Goal: Contribute content

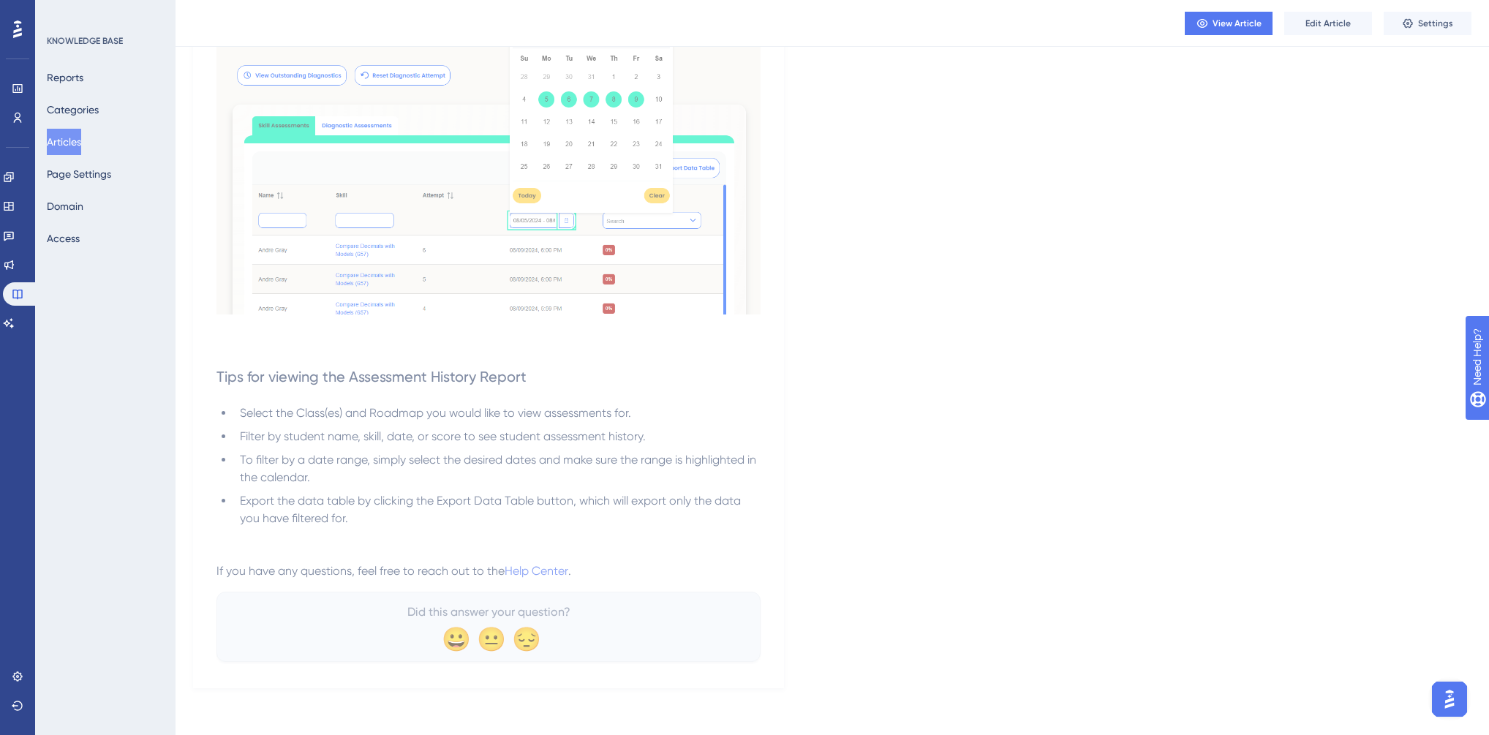
scroll to position [523, 0]
click at [72, 139] on button "Articles" at bounding box center [64, 142] width 34 height 26
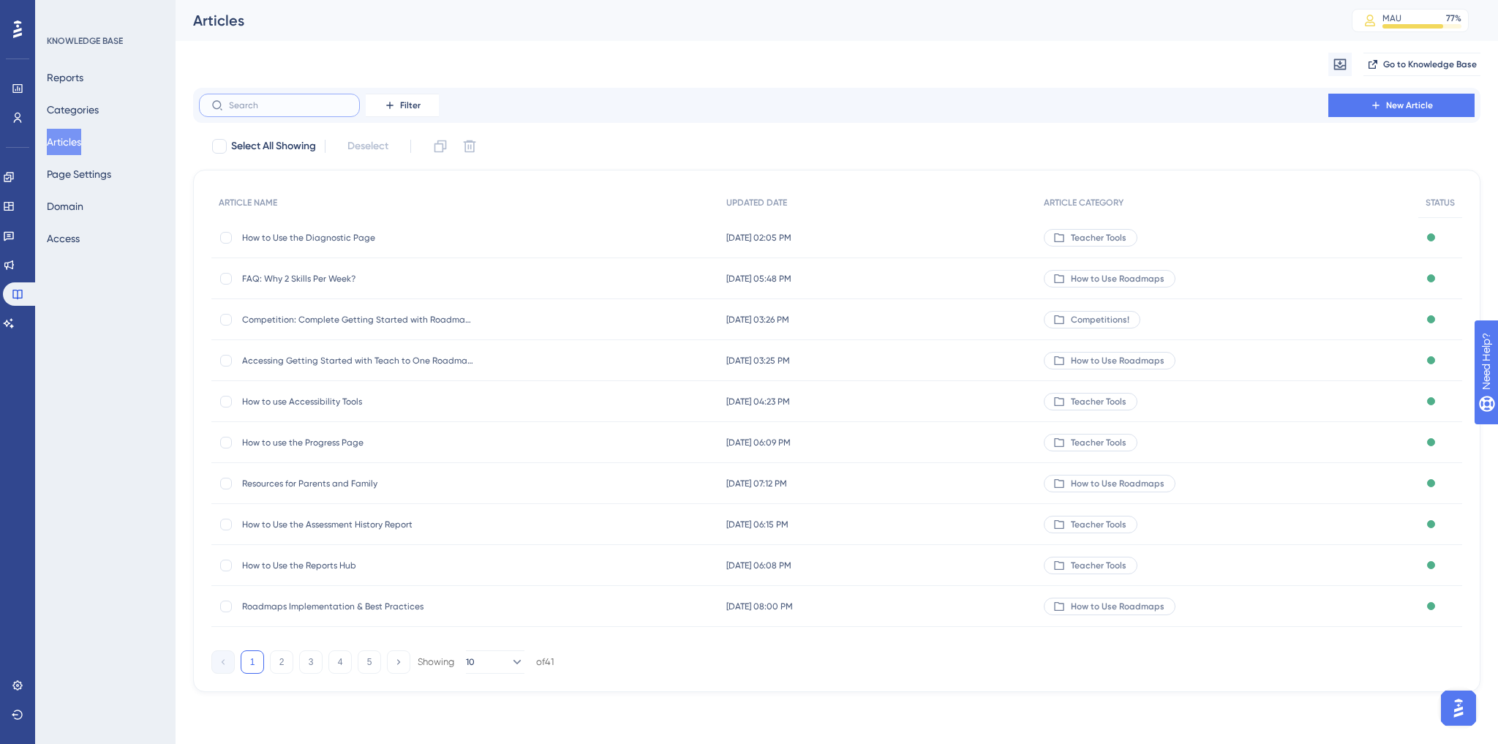
click at [295, 105] on input "text" at bounding box center [288, 105] width 119 height 10
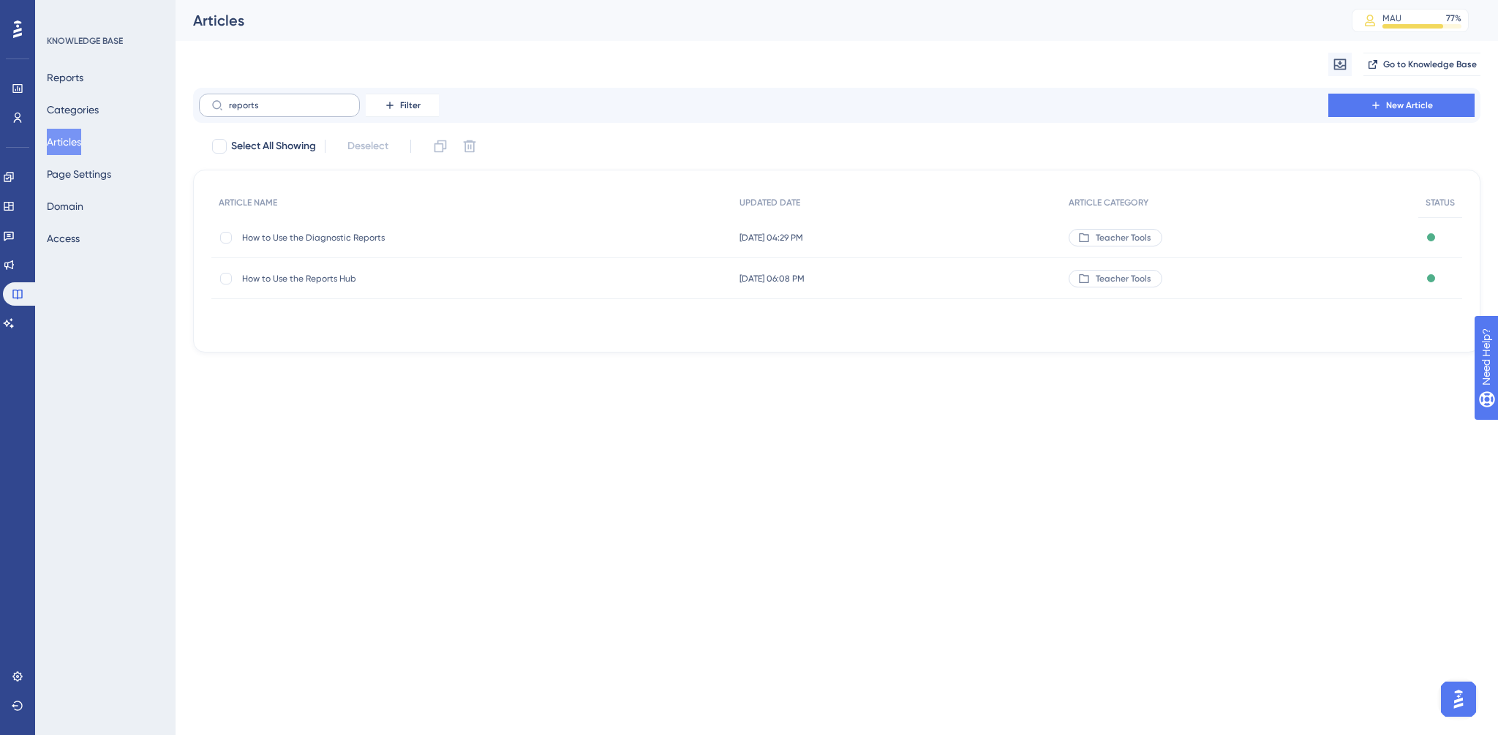
click at [275, 110] on label "reports" at bounding box center [279, 105] width 161 height 23
click at [275, 110] on input "reports" at bounding box center [288, 105] width 119 height 10
click at [275, 110] on label "reports" at bounding box center [279, 105] width 161 height 23
click at [275, 110] on input "reports" at bounding box center [288, 105] width 119 height 10
click at [275, 110] on label "reports" at bounding box center [279, 105] width 161 height 23
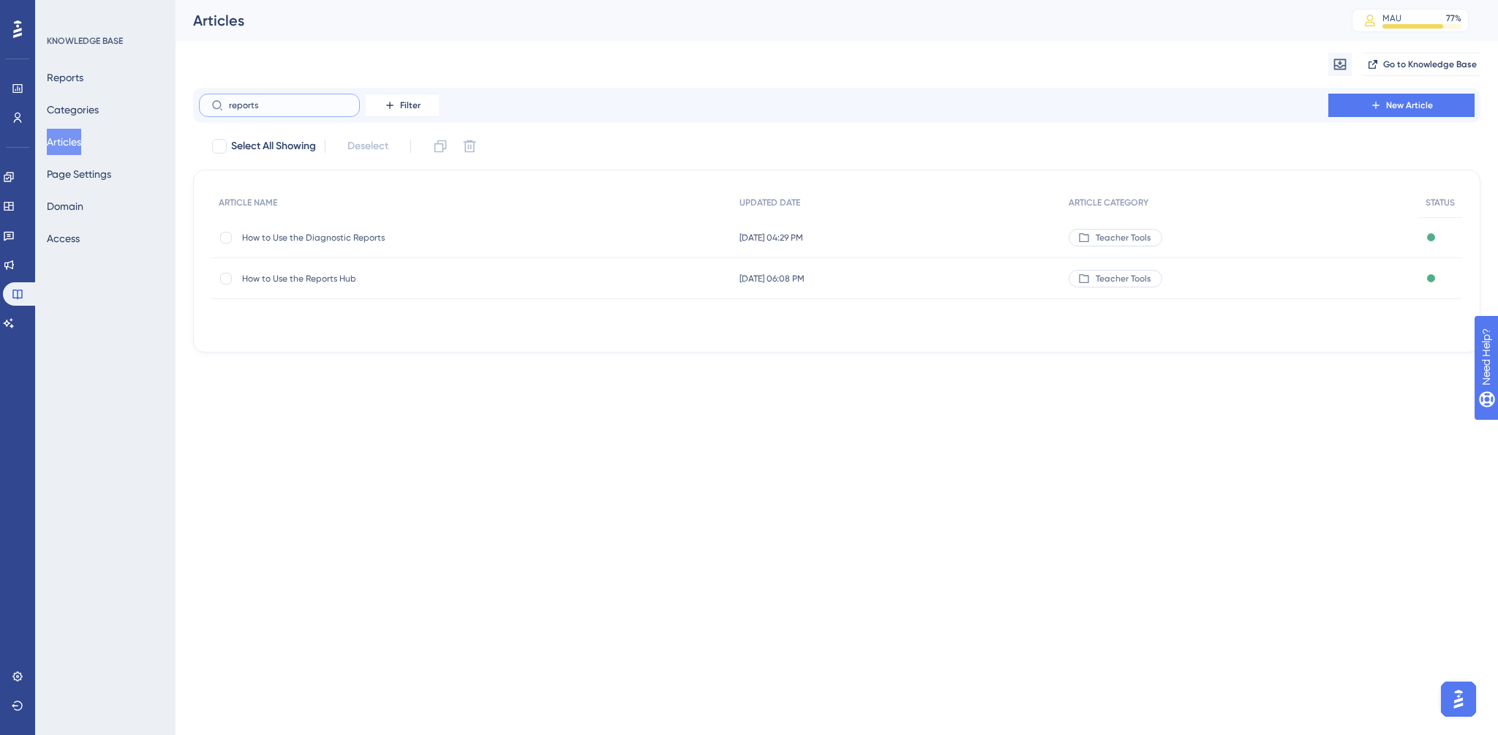
click at [275, 110] on input "reports" at bounding box center [288, 105] width 119 height 10
type input "r"
type input "navigat"
click at [309, 241] on span "Navigating the Teacher Portal" at bounding box center [359, 238] width 234 height 12
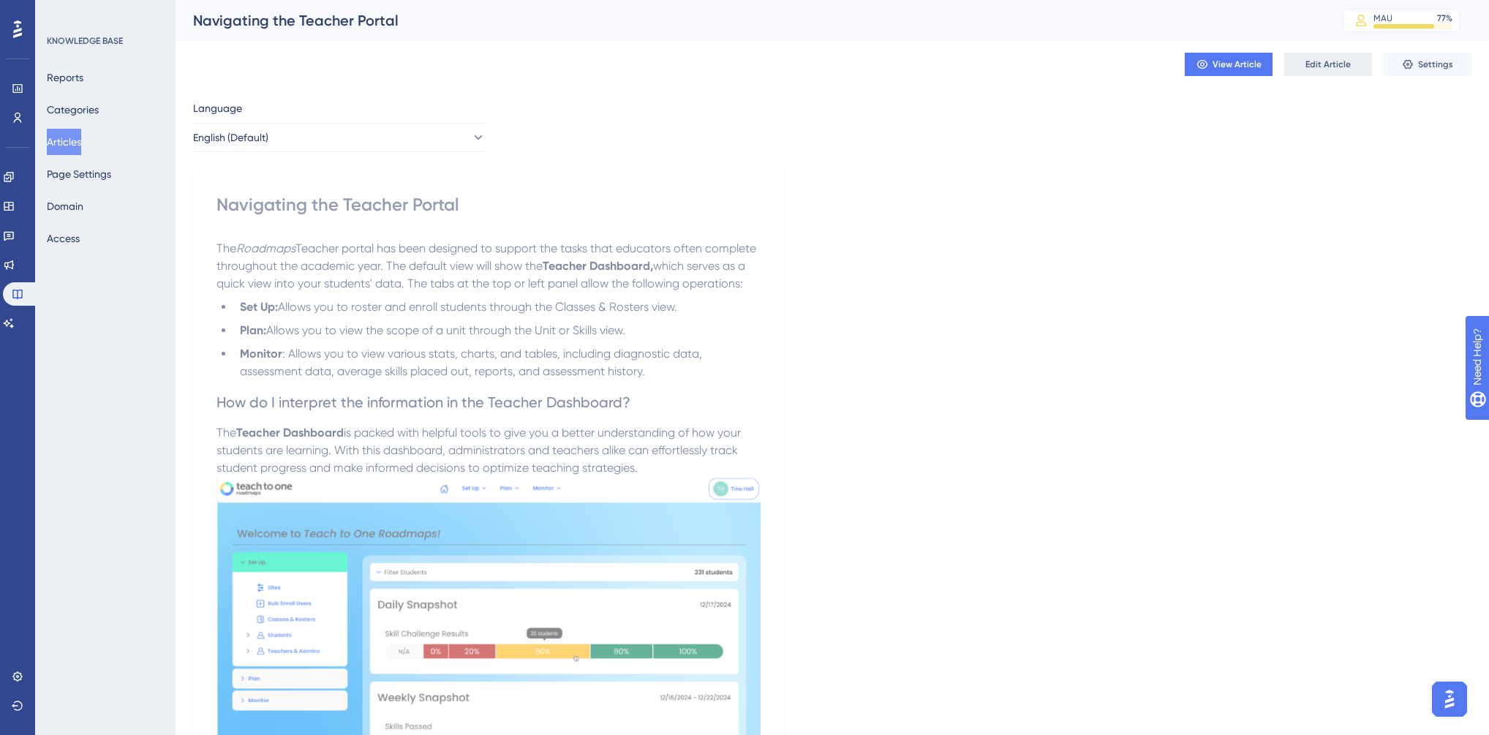
click at [1339, 67] on span "Edit Article" at bounding box center [1328, 65] width 45 height 12
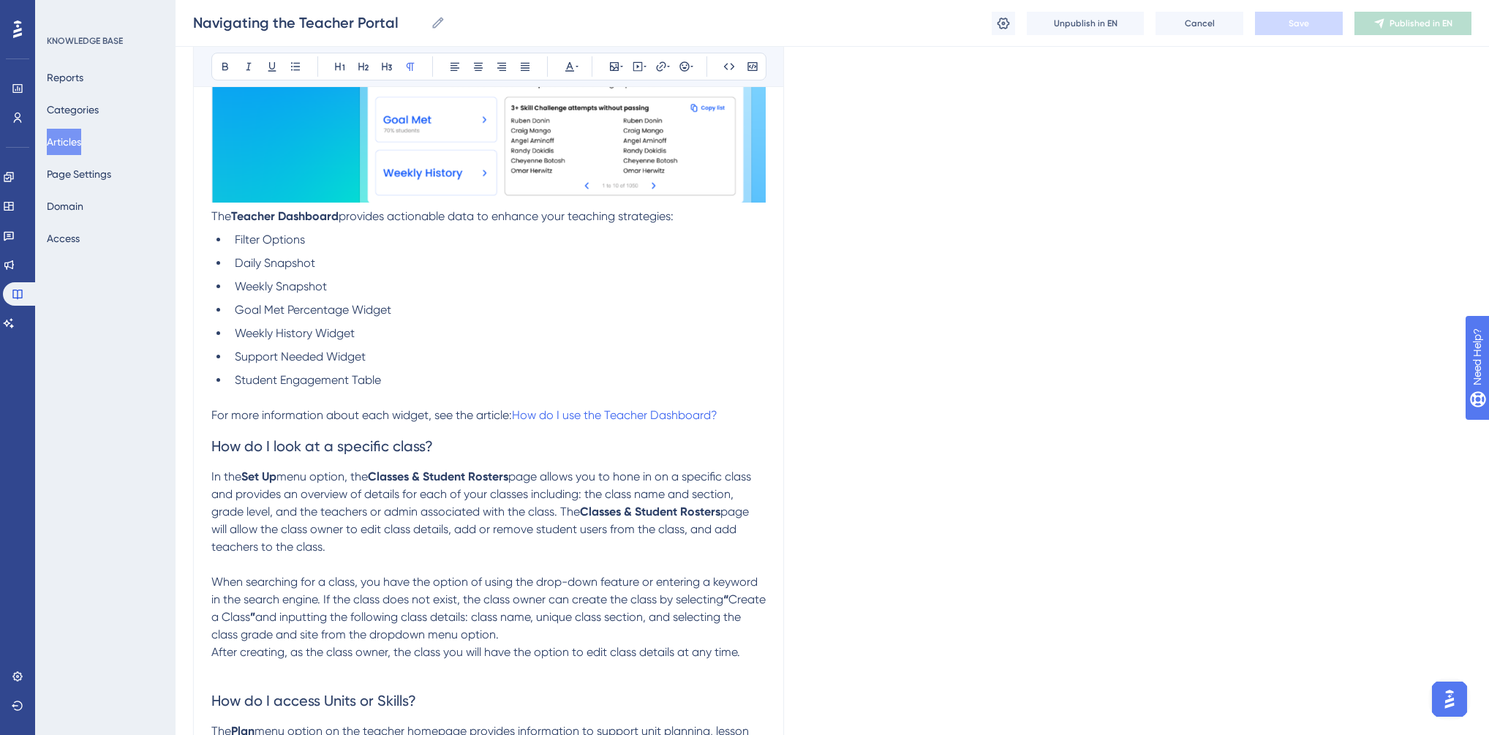
scroll to position [752, 0]
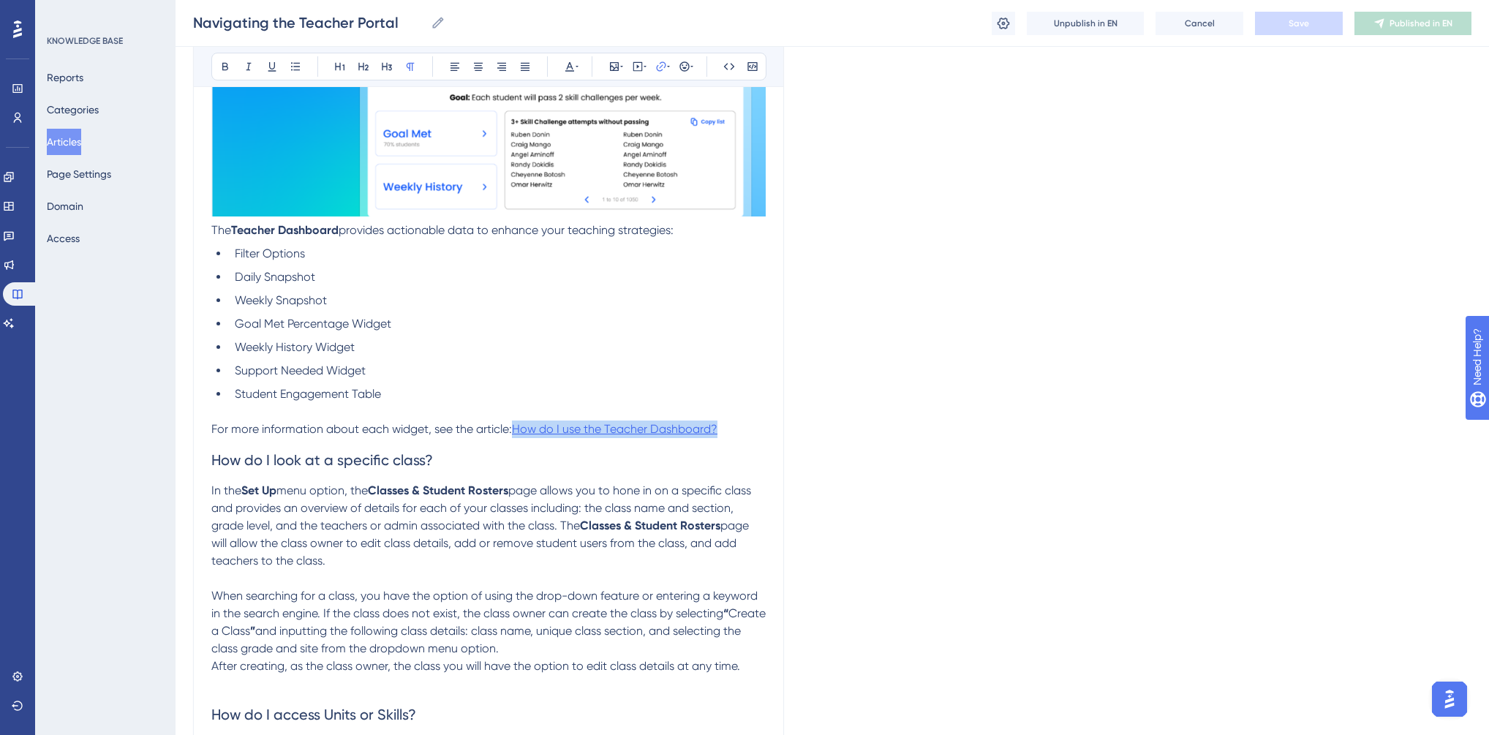
drag, startPoint x: 722, startPoint y: 430, endPoint x: 516, endPoint y: 435, distance: 206.3
click at [516, 435] on p "For more information about each widget, see the article: How do I use the Teach…" at bounding box center [488, 430] width 555 height 18
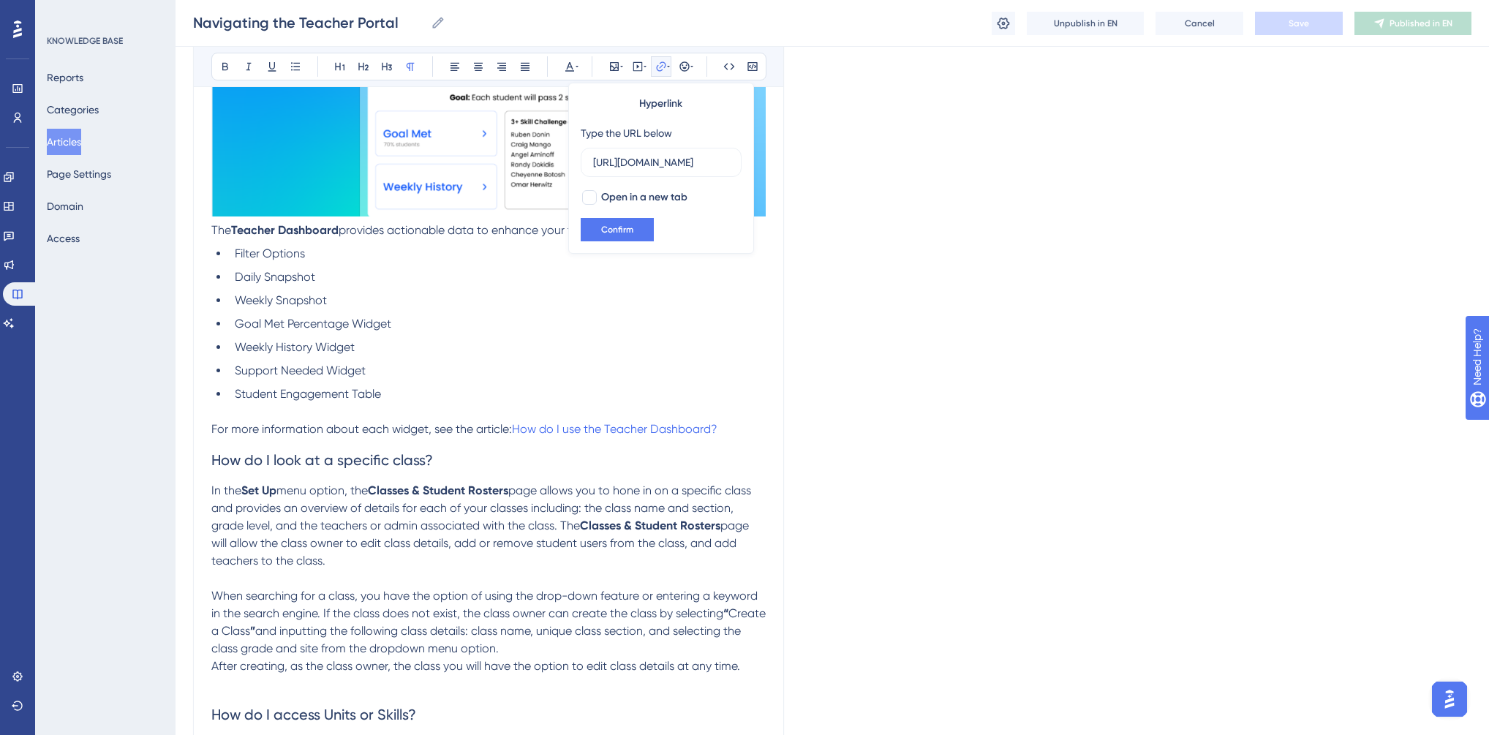
scroll to position [0, 196]
click at [677, 156] on input "[URL][DOMAIN_NAME]" at bounding box center [661, 162] width 136 height 16
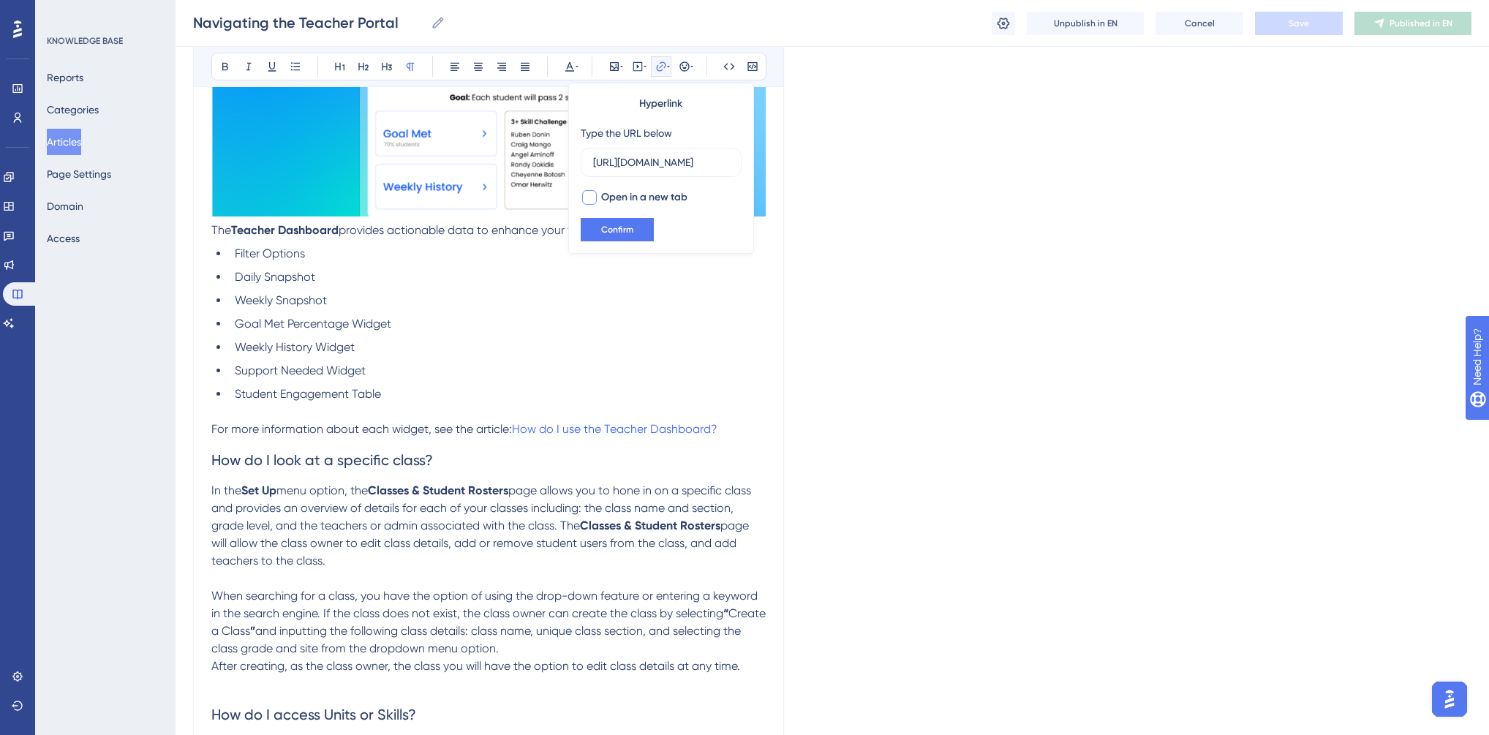
type input "[URL][DOMAIN_NAME]"
click at [590, 199] on div at bounding box center [589, 197] width 15 height 15
checkbox input "true"
click at [611, 237] on button "Confirm" at bounding box center [617, 229] width 73 height 23
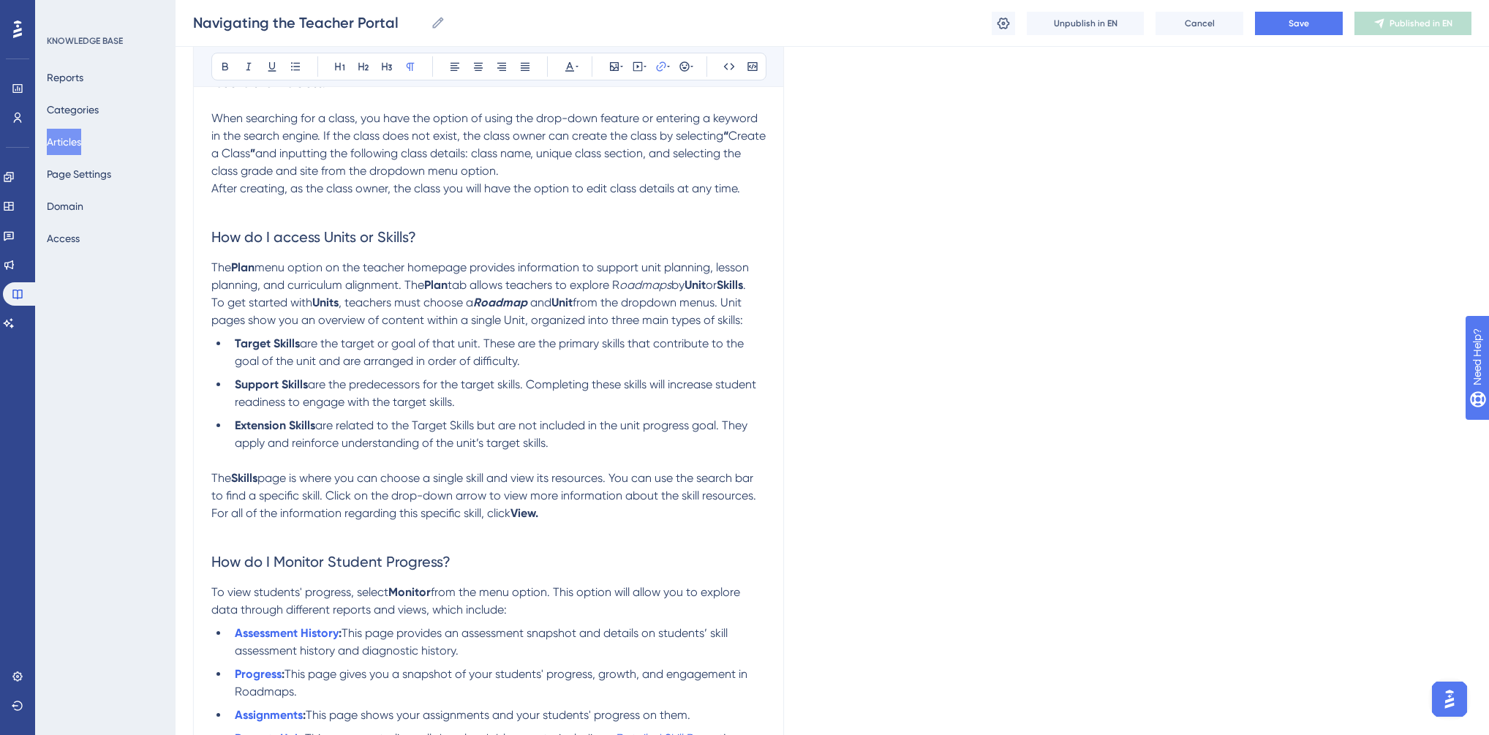
scroll to position [1337, 0]
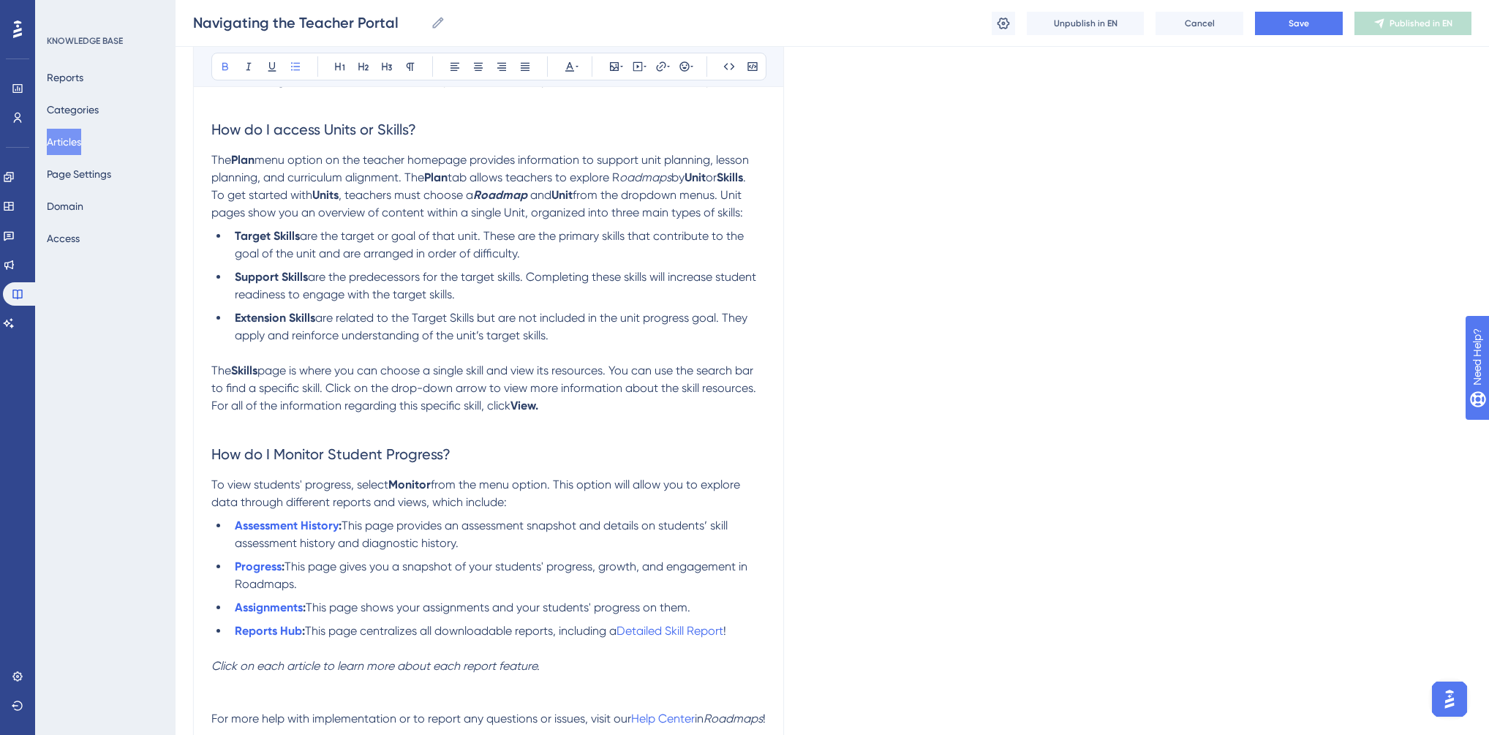
click at [339, 531] on strong ":" at bounding box center [340, 526] width 3 height 14
drag, startPoint x: 345, startPoint y: 538, endPoint x: 230, endPoint y: 538, distance: 114.9
click at [230, 538] on li "Assessment History : This page provides an assessment snapshot and details on s…" at bounding box center [497, 534] width 537 height 35
click at [659, 164] on input "[URL][DOMAIN_NAME]" at bounding box center [661, 162] width 136 height 16
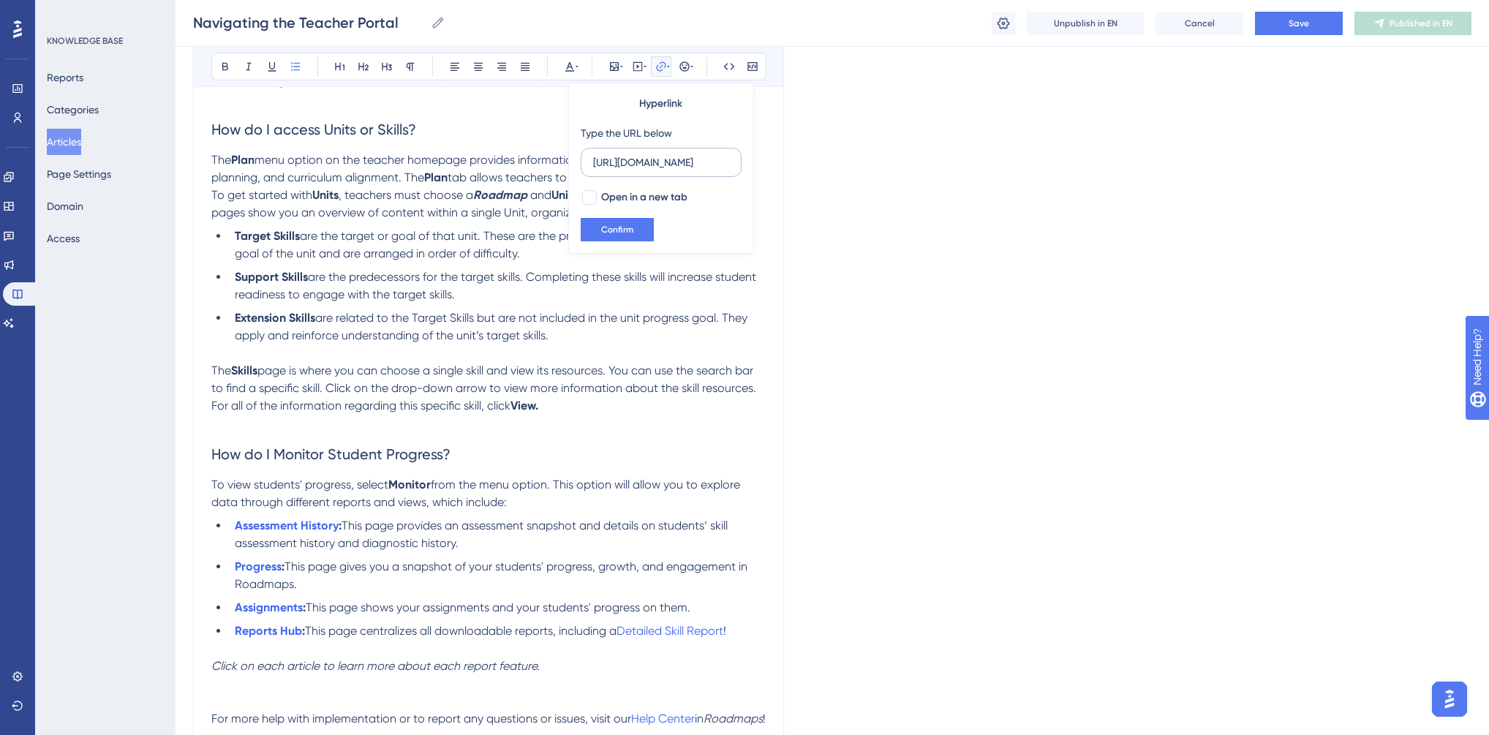
scroll to position [0, 12]
click at [591, 195] on div at bounding box center [589, 197] width 15 height 15
checkbox input "true"
click at [604, 229] on span "Confirm" at bounding box center [617, 230] width 32 height 12
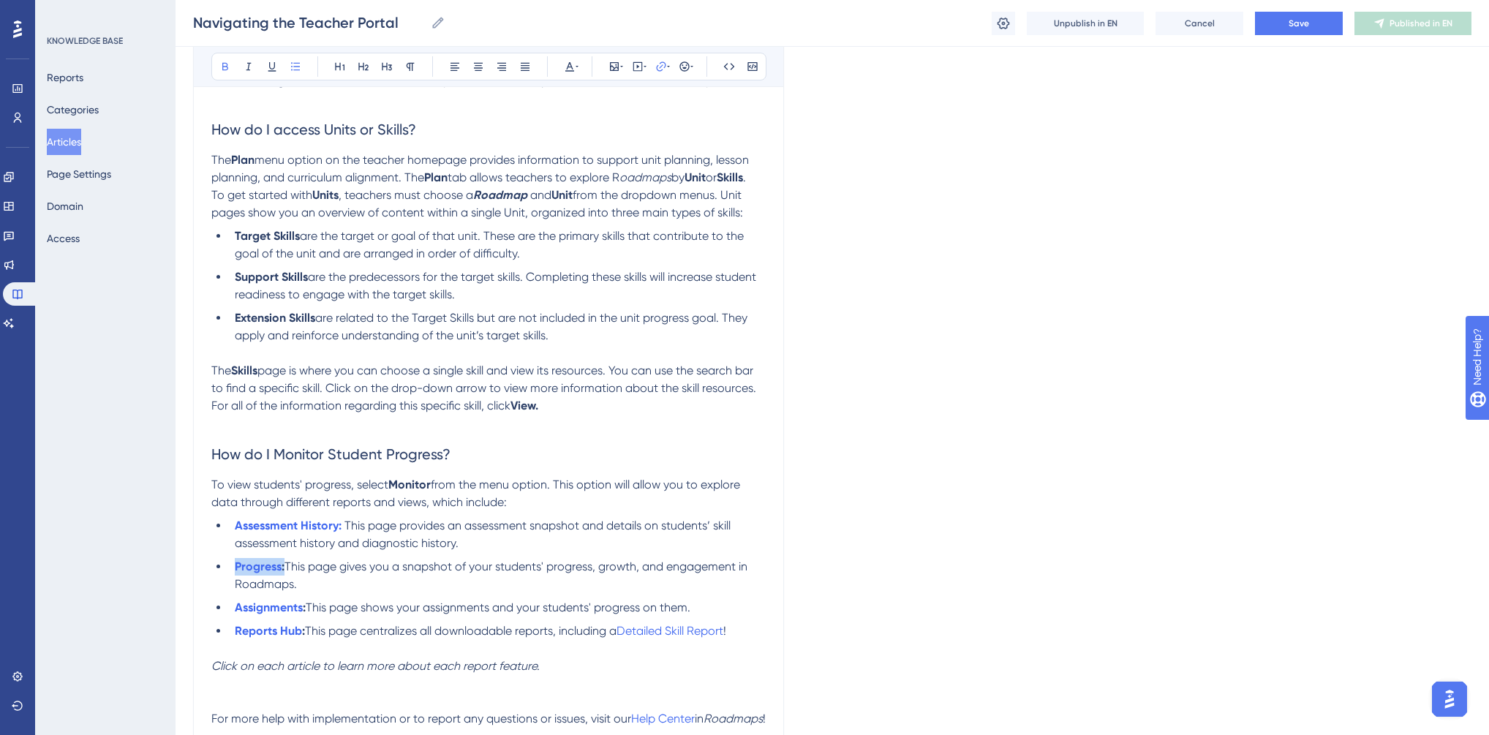
drag, startPoint x: 283, startPoint y: 576, endPoint x: 229, endPoint y: 576, distance: 54.1
click at [228, 577] on ul "Assessment History: This page provides an assessment snapshot and details on st…" at bounding box center [488, 578] width 555 height 123
click at [667, 67] on icon at bounding box center [668, 67] width 3 height 12
drag, startPoint x: 282, startPoint y: 576, endPoint x: 237, endPoint y: 579, distance: 45.4
click at [237, 579] on li "Progress : This page gives you a snapshot of your students' progress, growth, a…" at bounding box center [497, 575] width 537 height 35
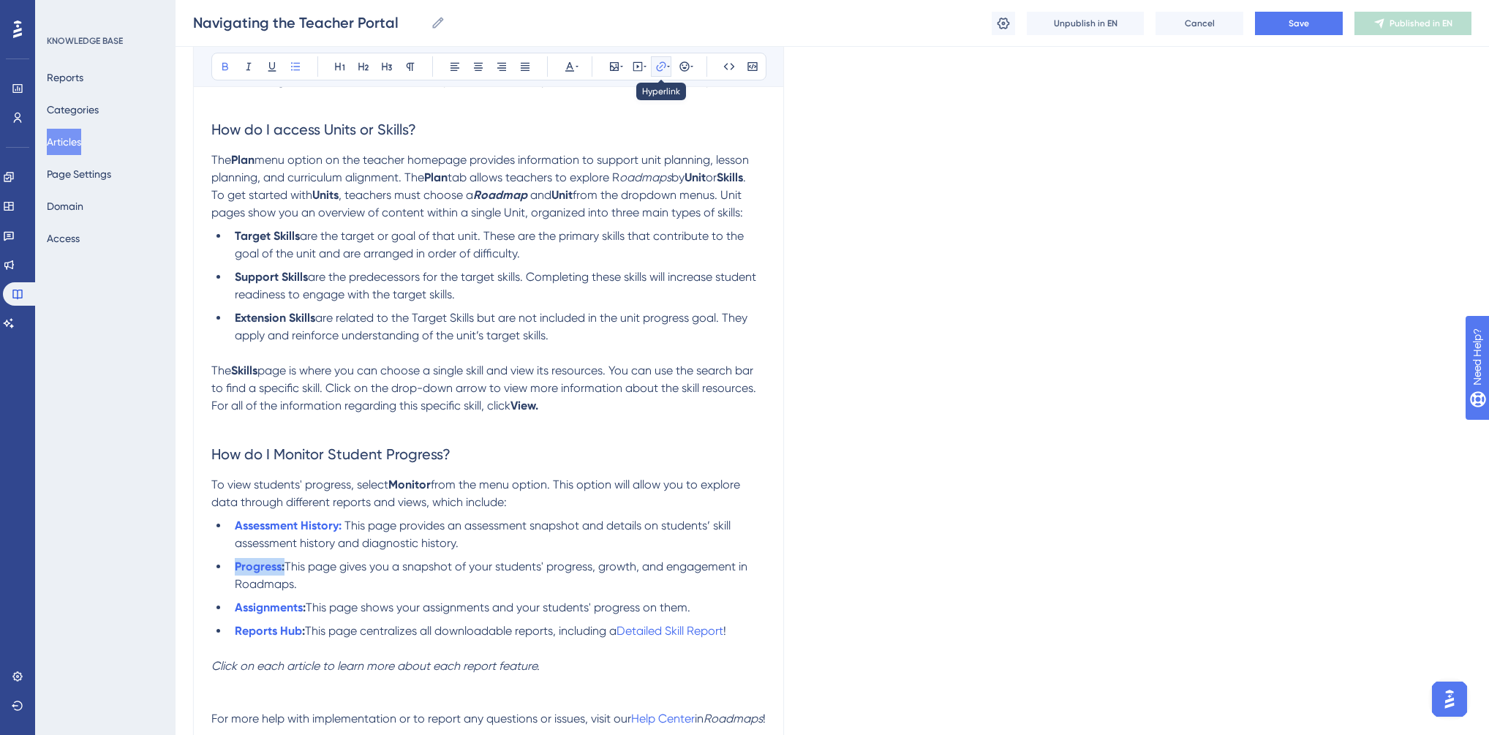
click at [669, 69] on icon at bounding box center [668, 67] width 3 height 12
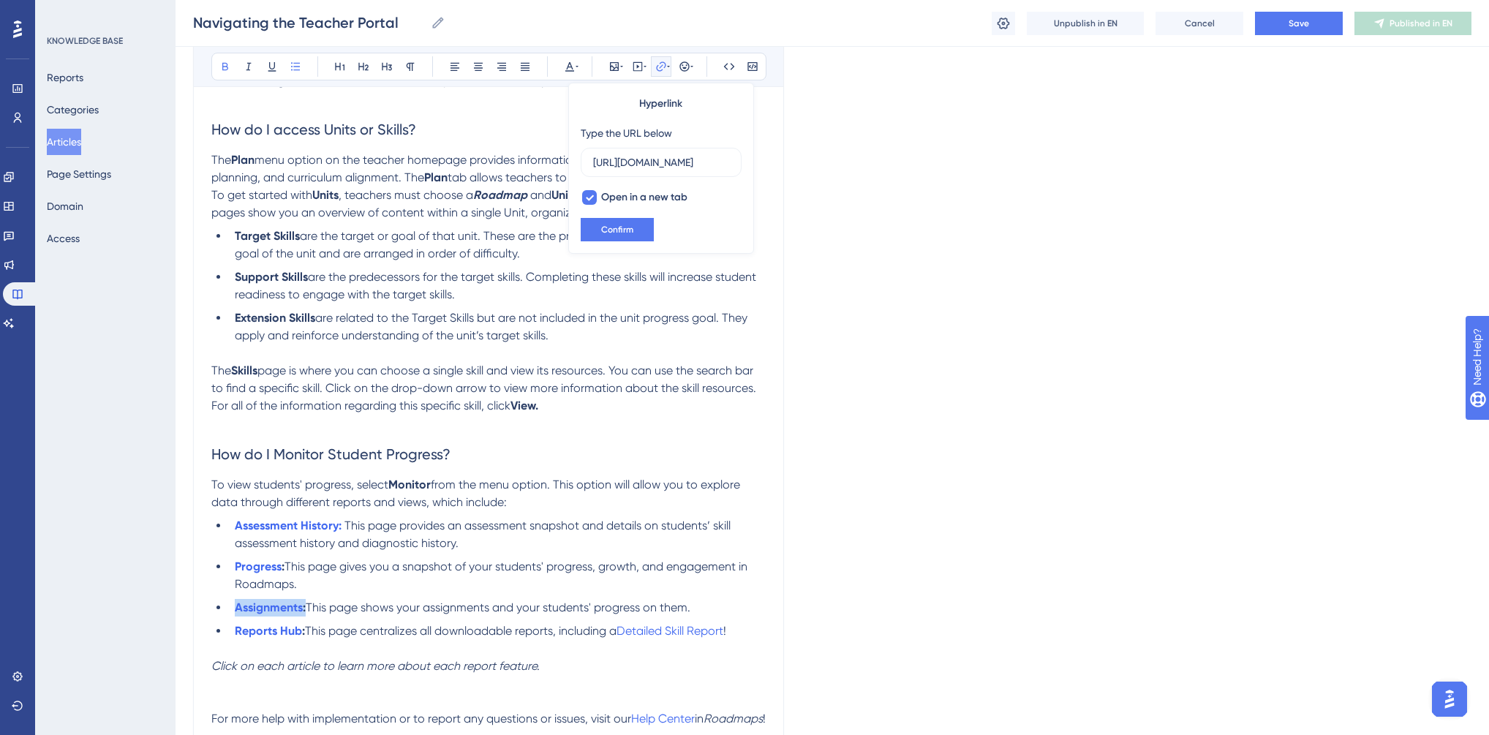
drag, startPoint x: 305, startPoint y: 620, endPoint x: 234, endPoint y: 621, distance: 71.0
click at [234, 617] on li "Assignments : This page shows your assignments and your students' progress on t…" at bounding box center [497, 608] width 537 height 18
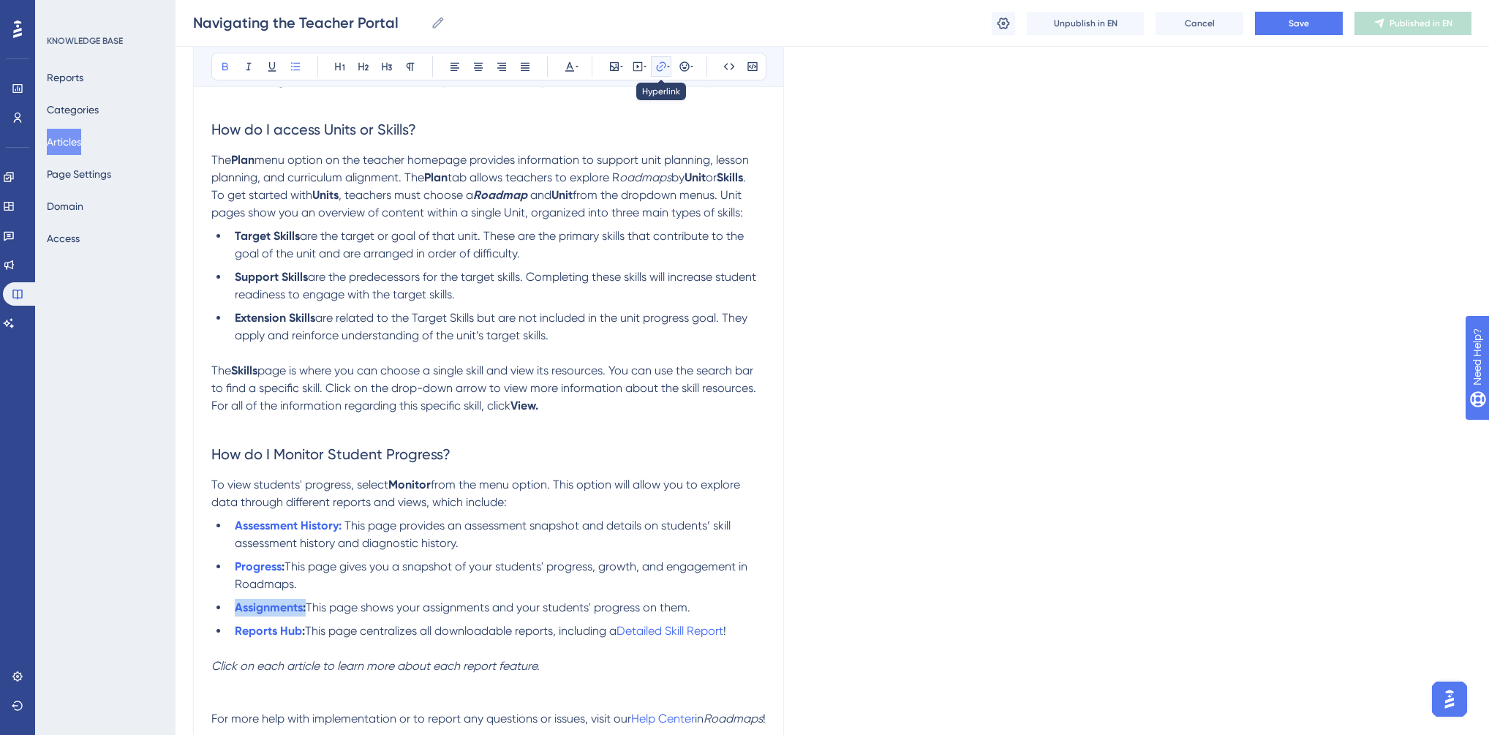
click at [665, 61] on icon at bounding box center [661, 67] width 12 height 12
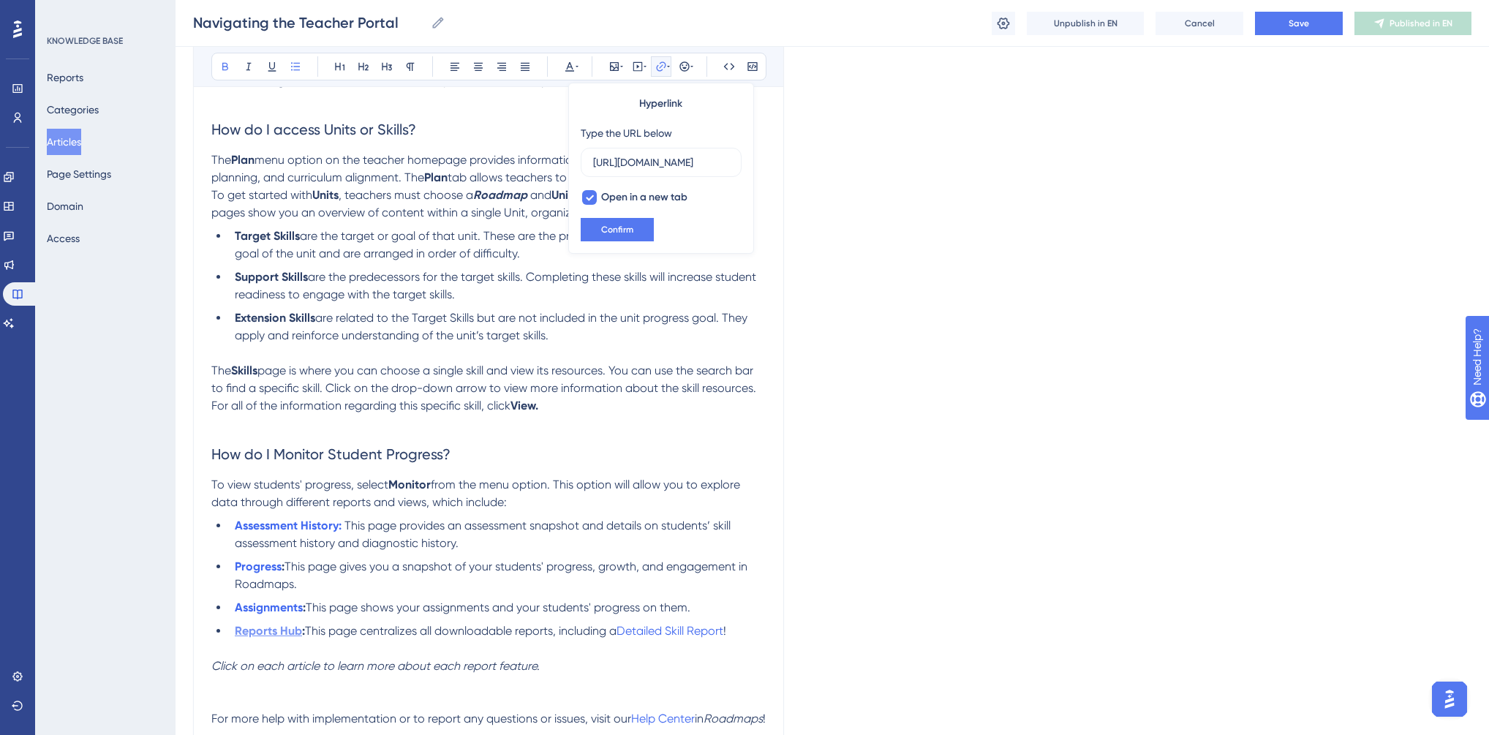
drag, startPoint x: 307, startPoint y: 644, endPoint x: 240, endPoint y: 647, distance: 66.7
click at [240, 640] on li "Reports Hub : This page centralizes all downloadable reports, including a Detai…" at bounding box center [497, 632] width 537 height 18
click at [240, 638] on strong "Reports Hub" at bounding box center [268, 631] width 67 height 14
click at [724, 638] on span "Detailed Skill Report" at bounding box center [670, 631] width 107 height 14
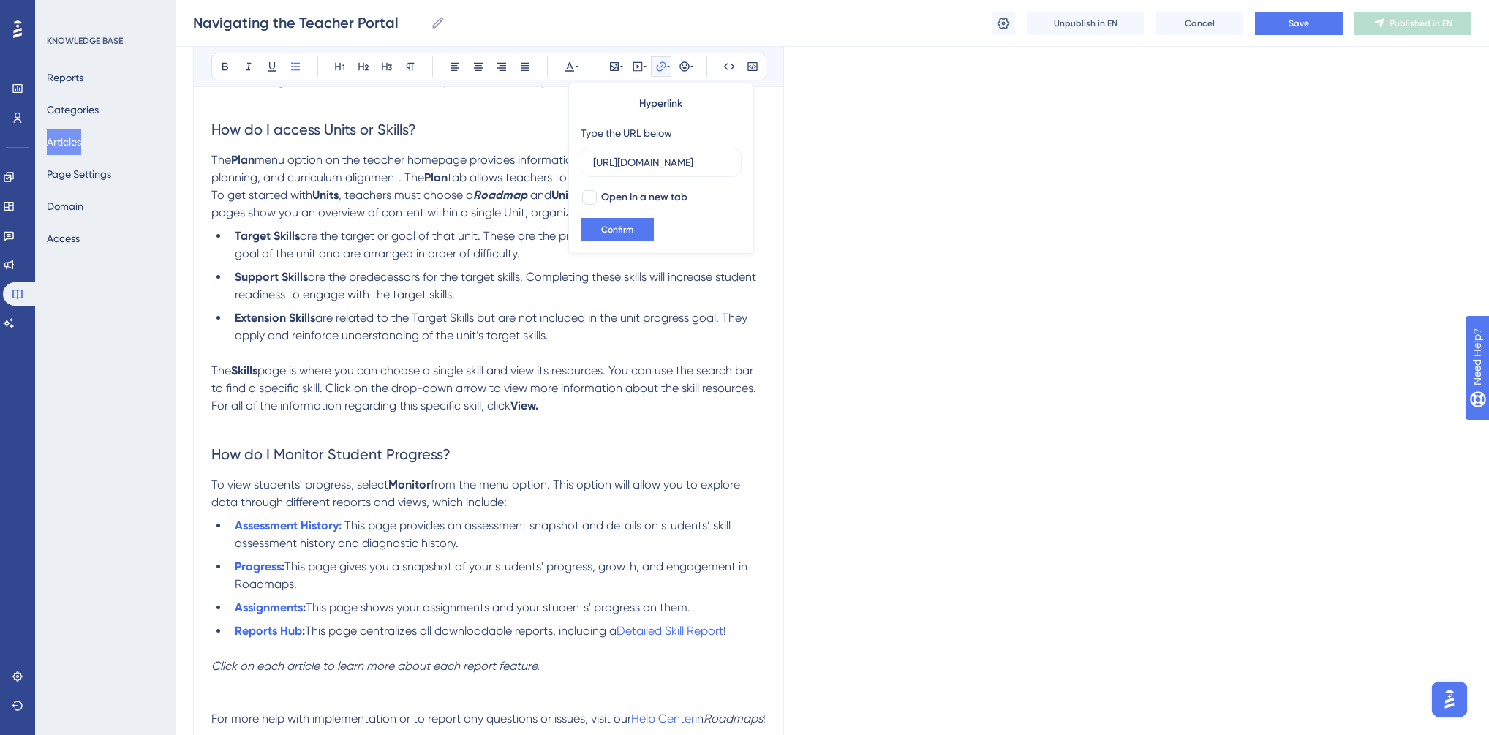
scroll to position [0, 375]
click at [588, 198] on div at bounding box center [589, 197] width 15 height 15
checkbox input "true"
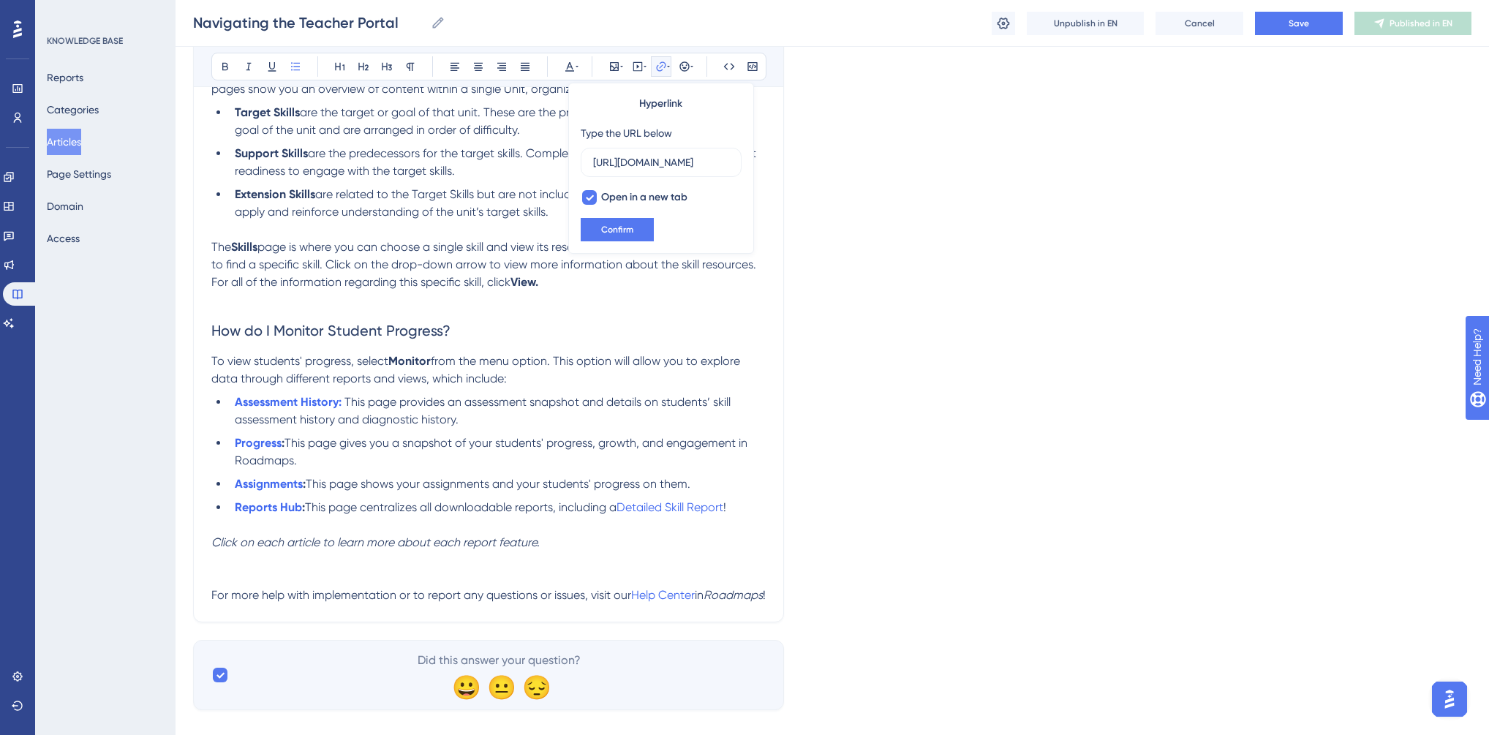
scroll to position [1513, 0]
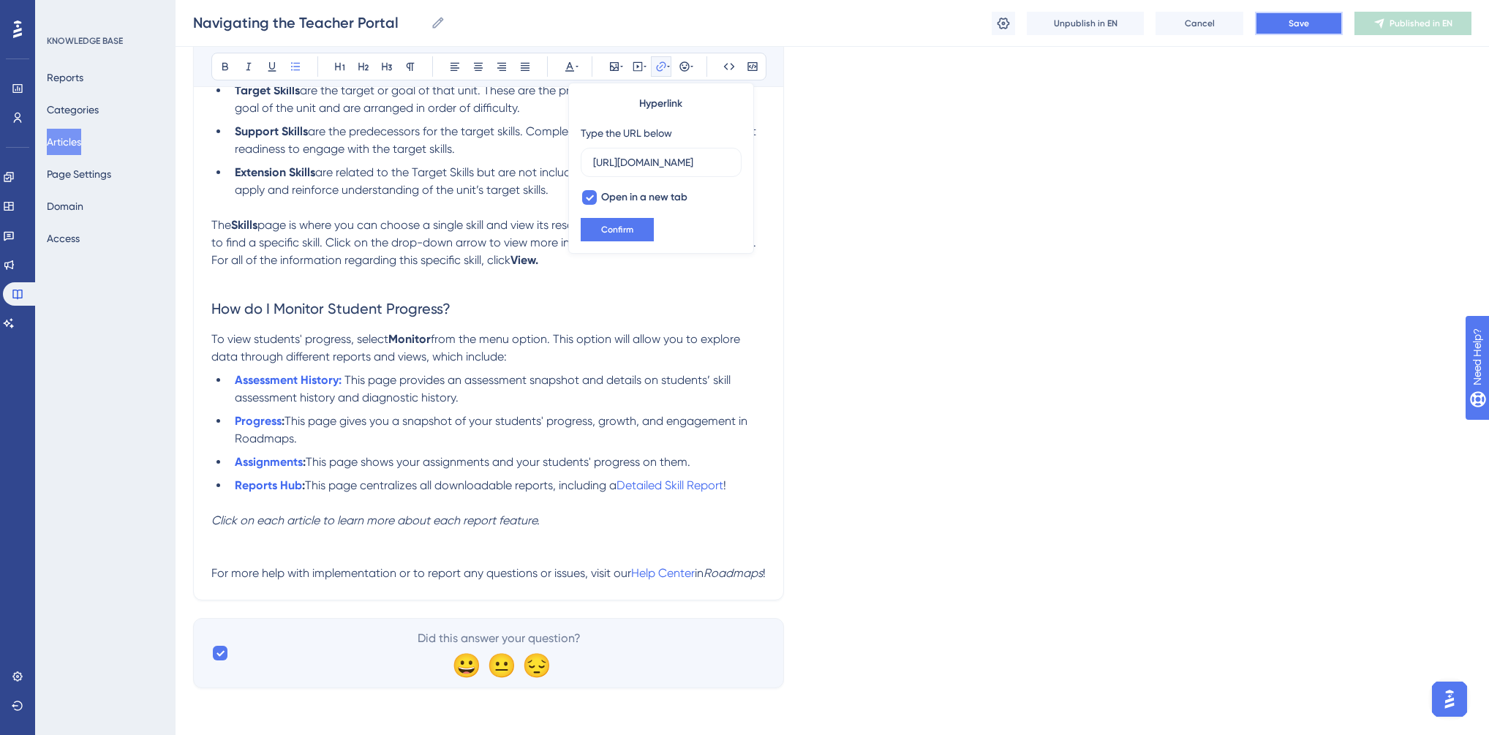
click at [1297, 19] on span "Save" at bounding box center [1299, 24] width 20 height 12
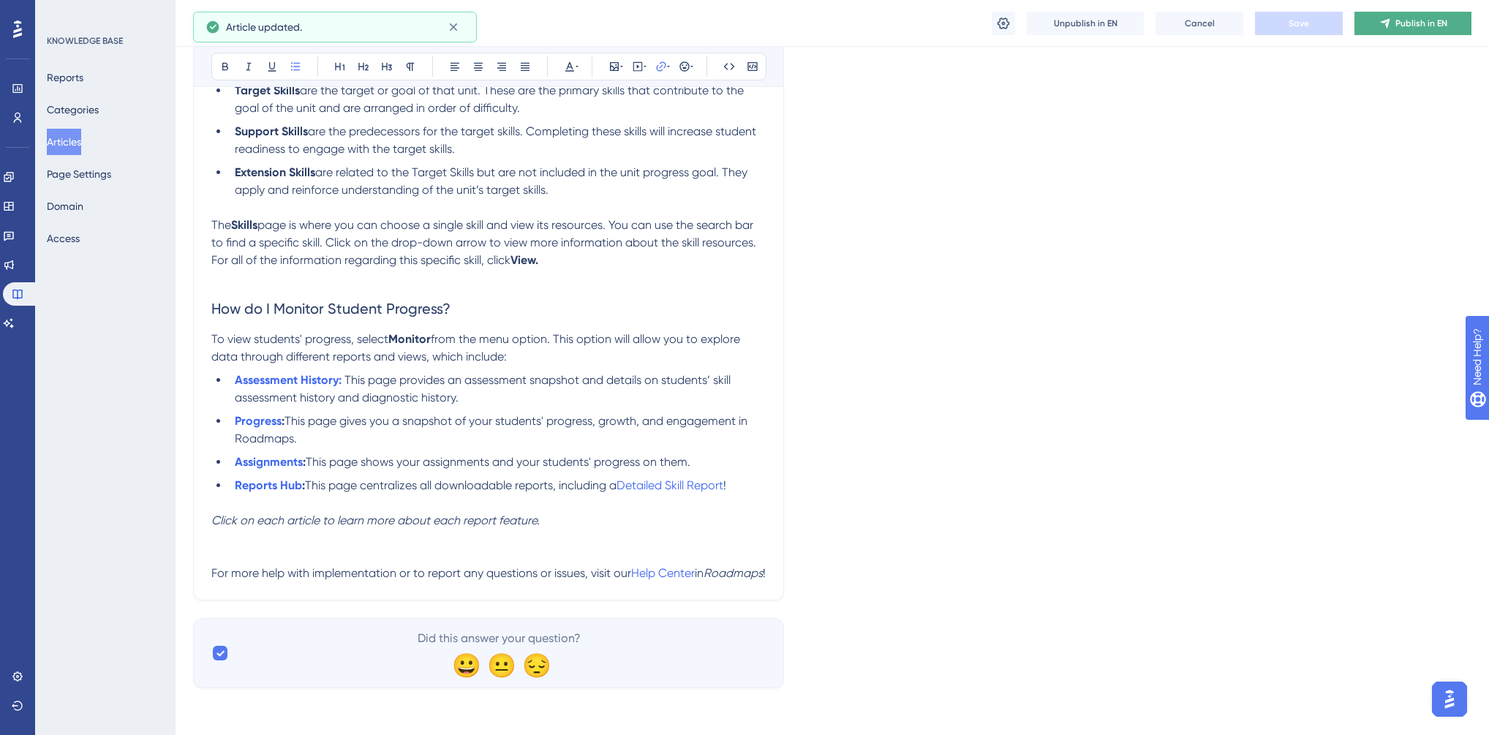
click at [1422, 18] on span "Publish in EN" at bounding box center [1422, 24] width 52 height 12
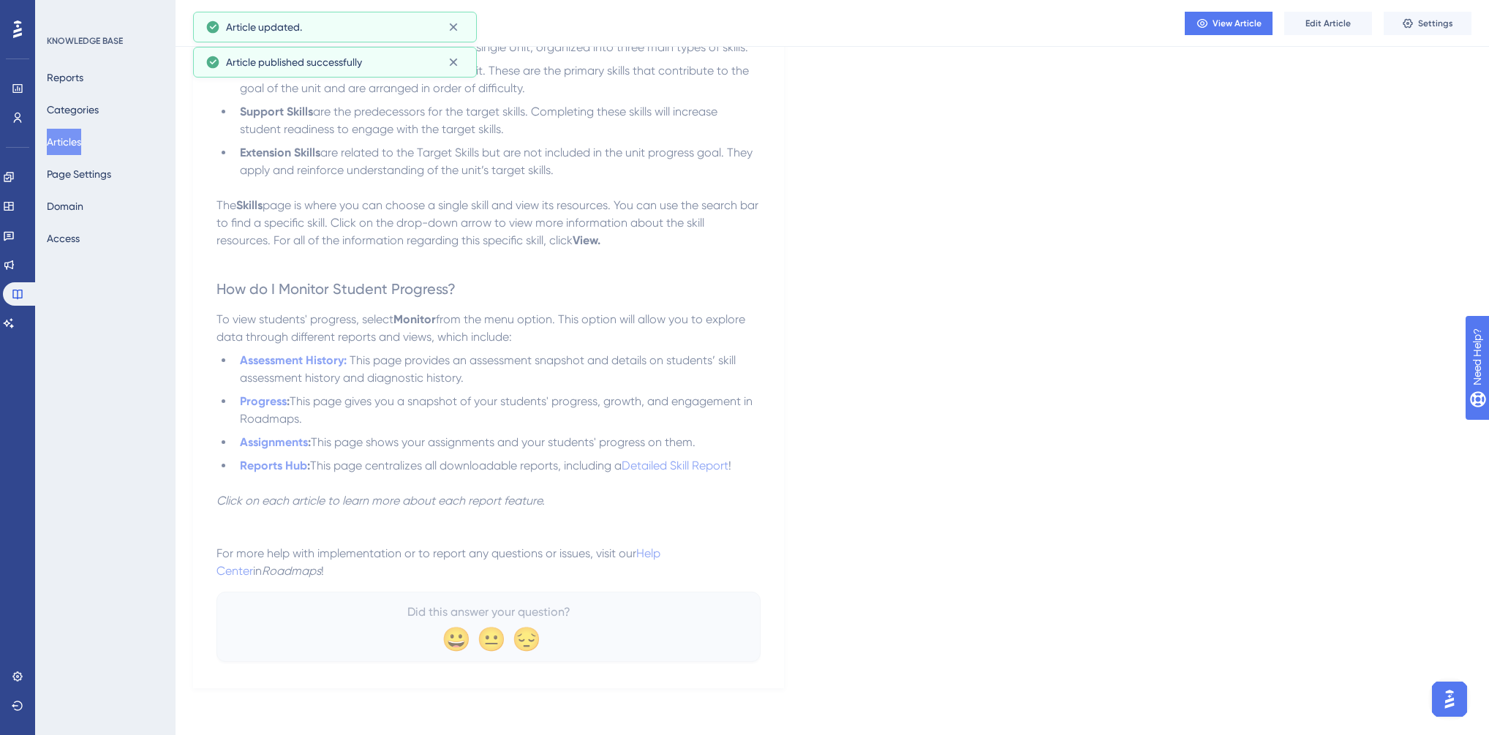
scroll to position [1468, 0]
